Goal: Find specific page/section: Find specific page/section

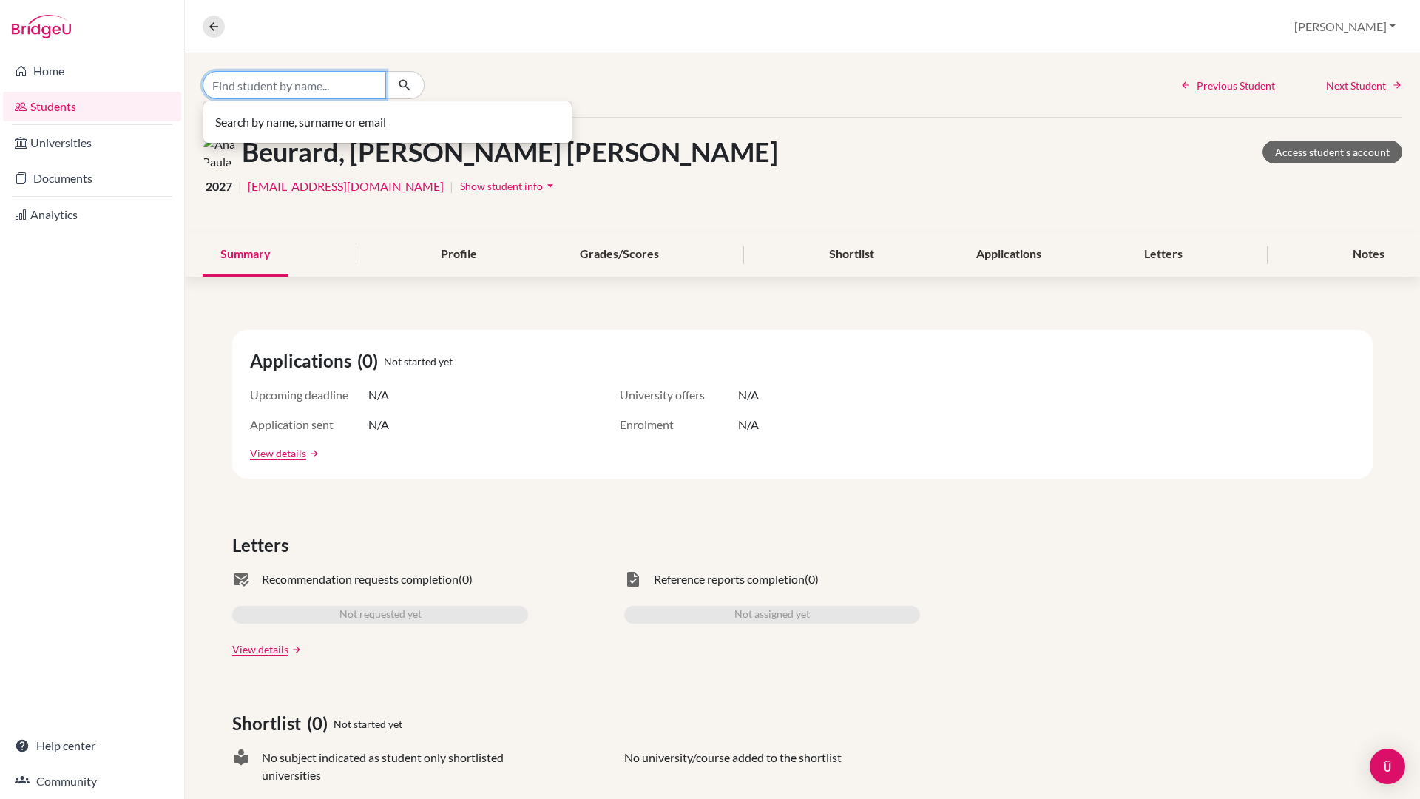
click at [297, 84] on input "Find student by name..." at bounding box center [294, 85] width 183 height 28
type input "k"
type input "alyssa"
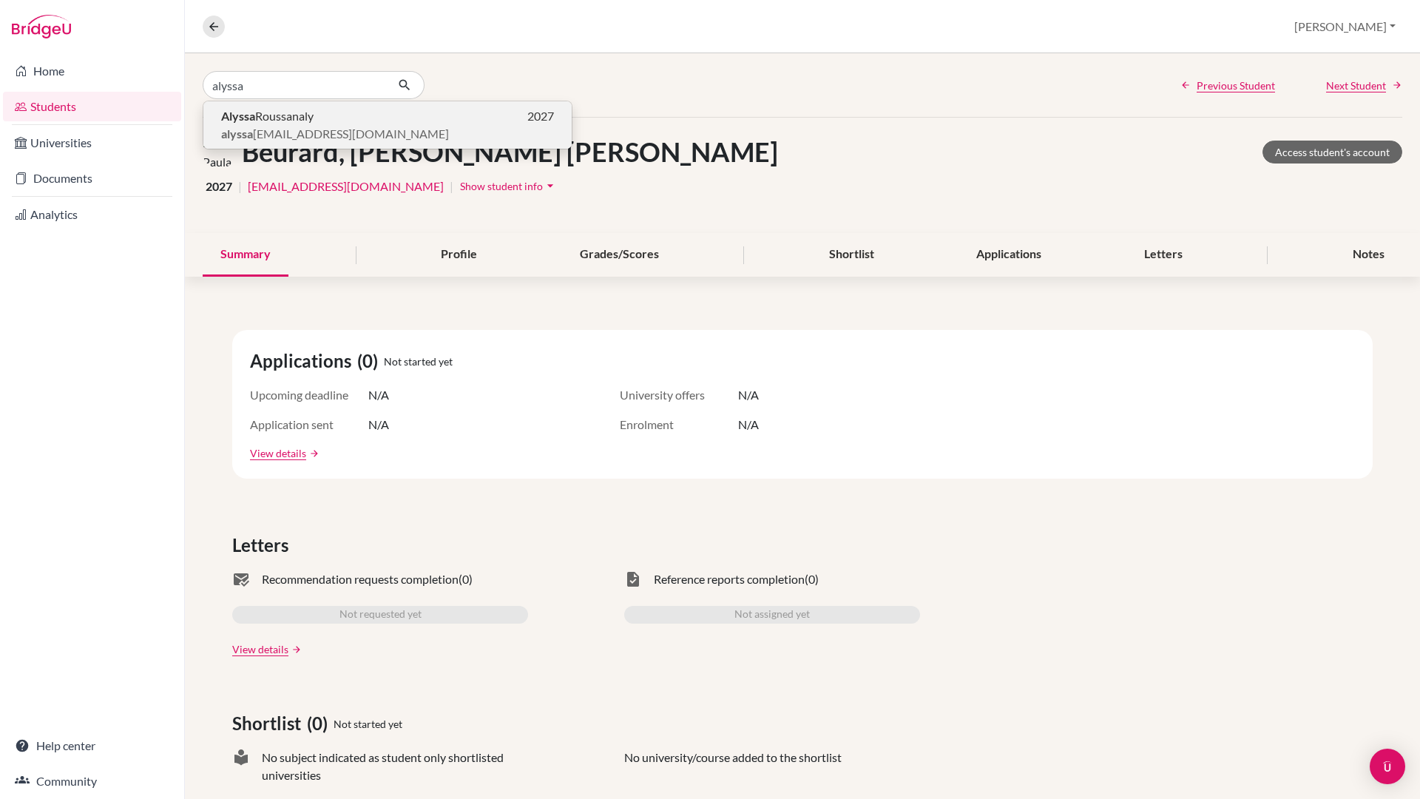
click at [292, 115] on span "[PERSON_NAME]" at bounding box center [267, 116] width 92 height 18
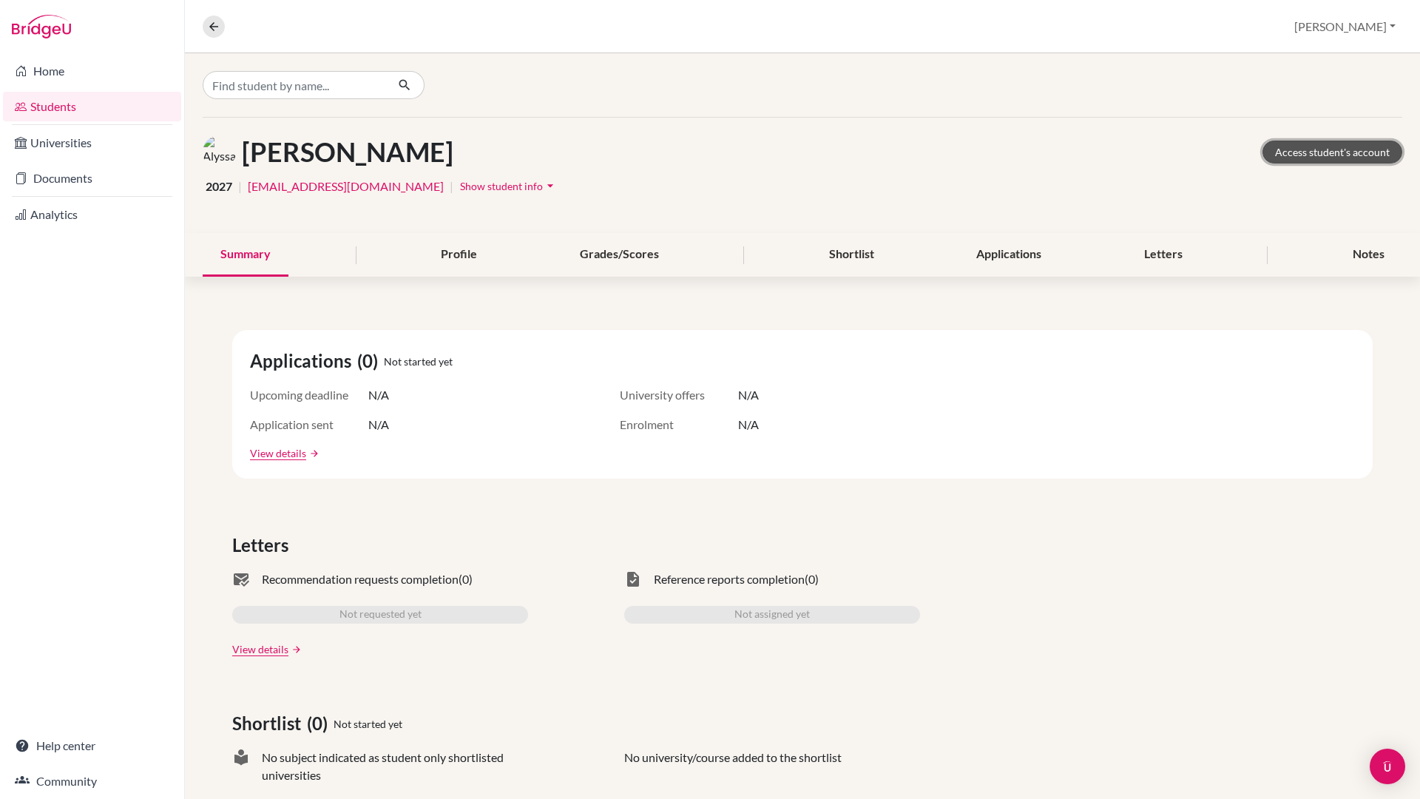
click at [1316, 154] on link "Access student's account" at bounding box center [1333, 152] width 140 height 23
